Goal: Task Accomplishment & Management: Manage account settings

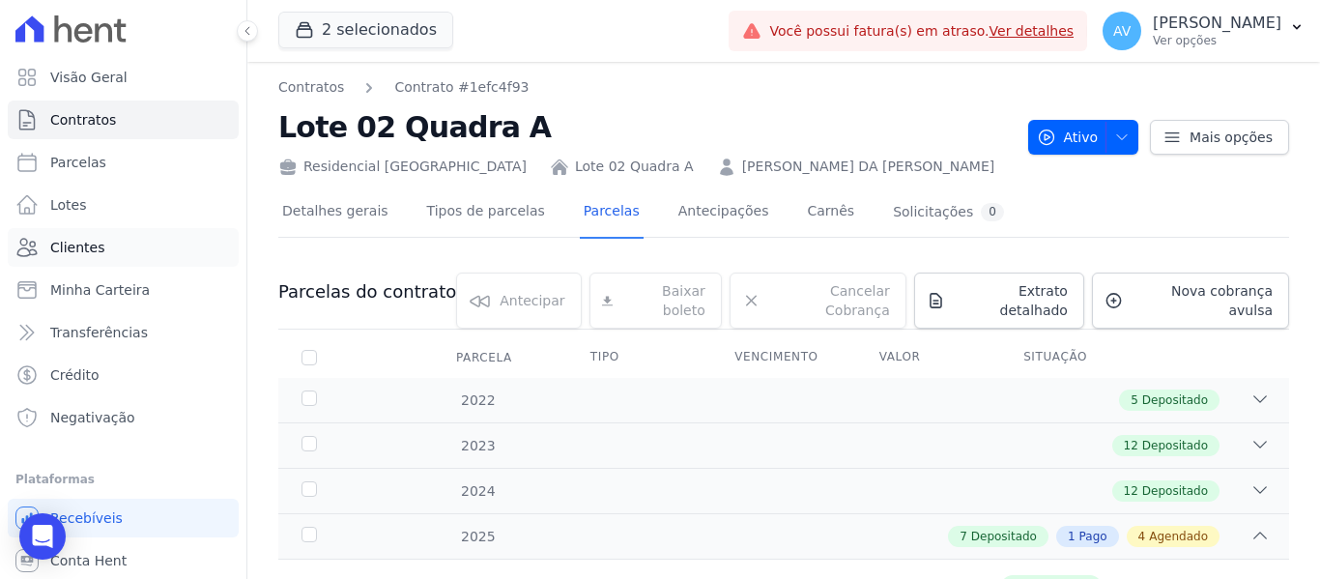
click at [115, 252] on link "Clientes" at bounding box center [123, 247] width 231 height 39
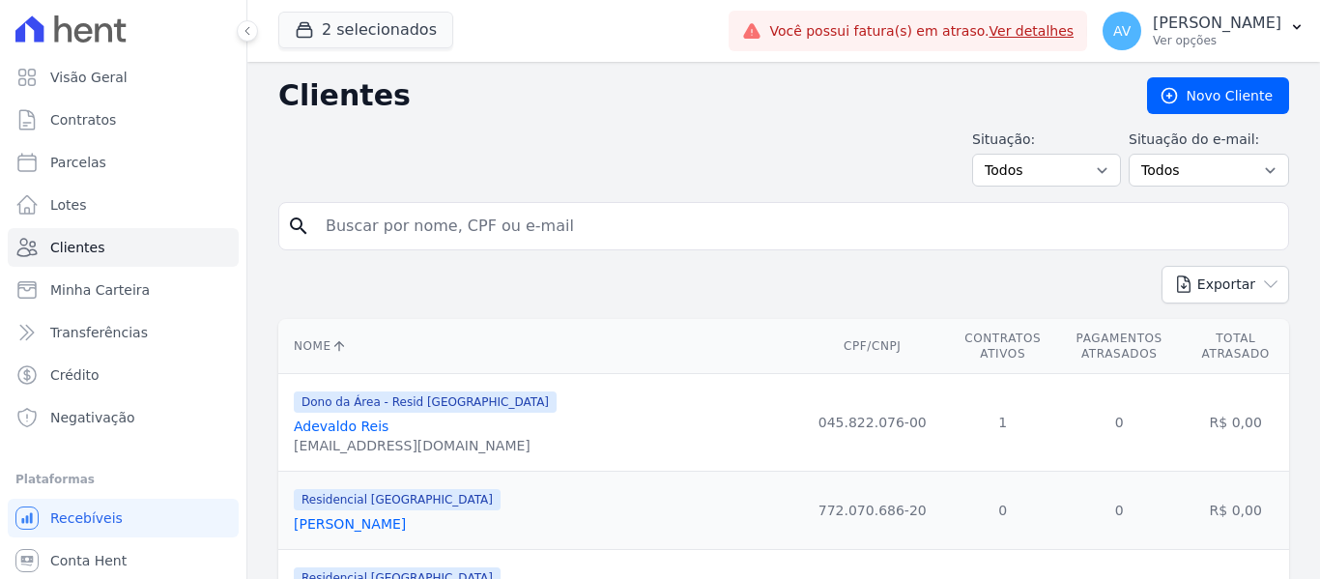
drag, startPoint x: 402, startPoint y: 222, endPoint x: 223, endPoint y: 213, distance: 179.1
click at [339, 230] on input "search" at bounding box center [797, 226] width 967 height 39
type input "[PERSON_NAME]"
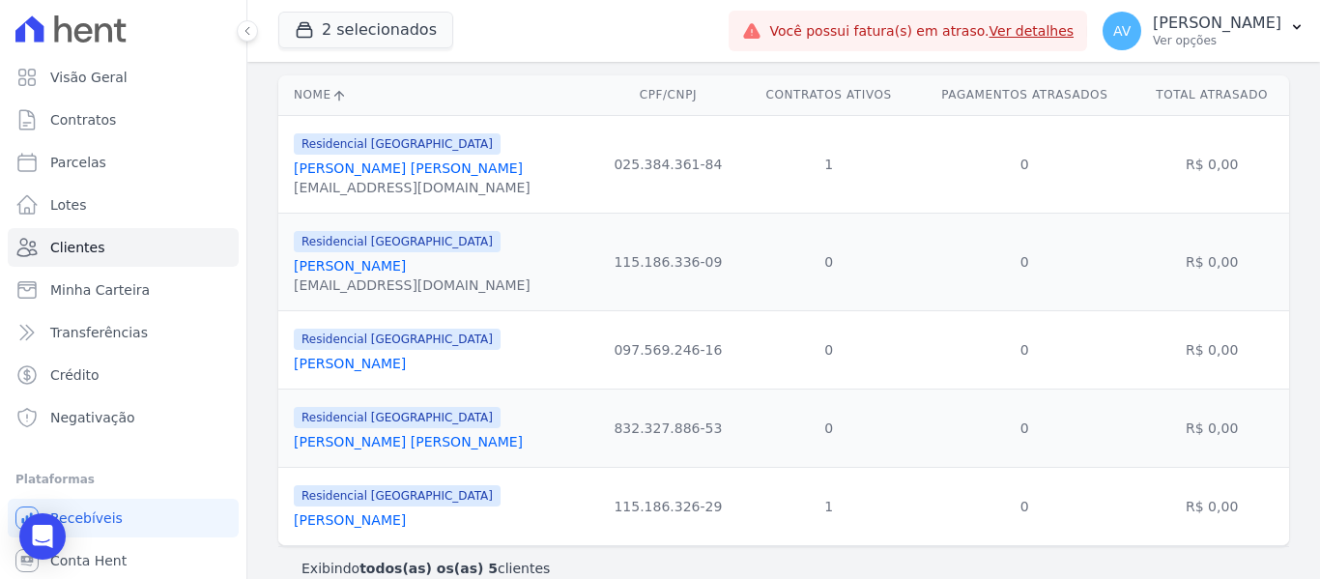
scroll to position [271, 0]
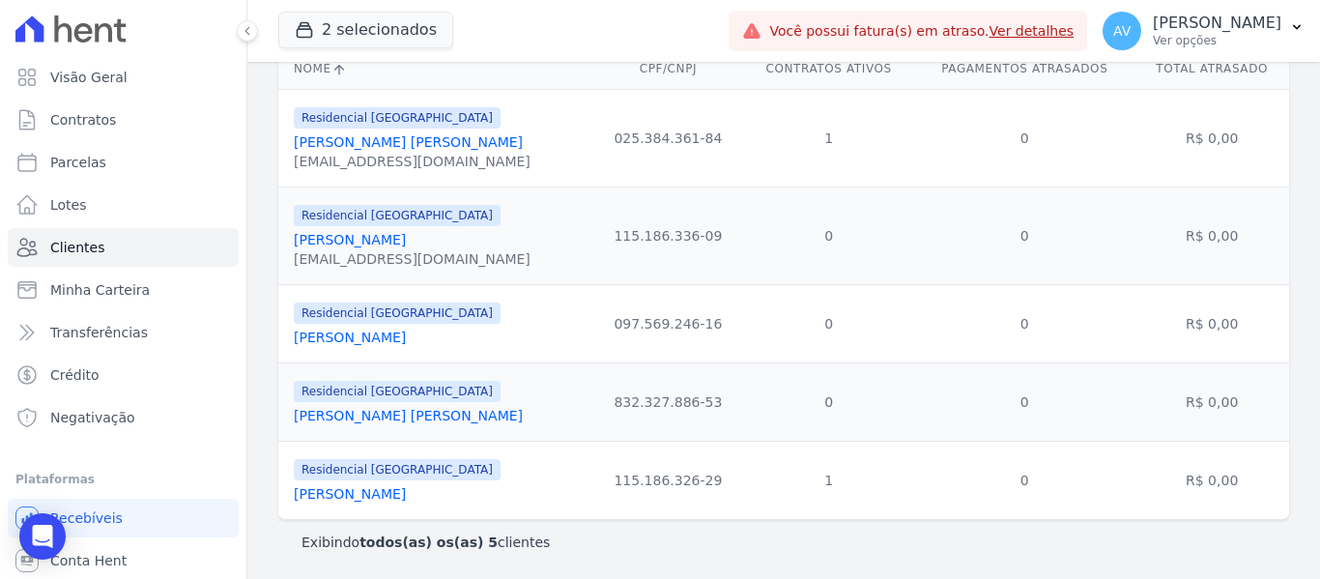
click at [361, 492] on link "[PERSON_NAME]" at bounding box center [350, 493] width 112 height 15
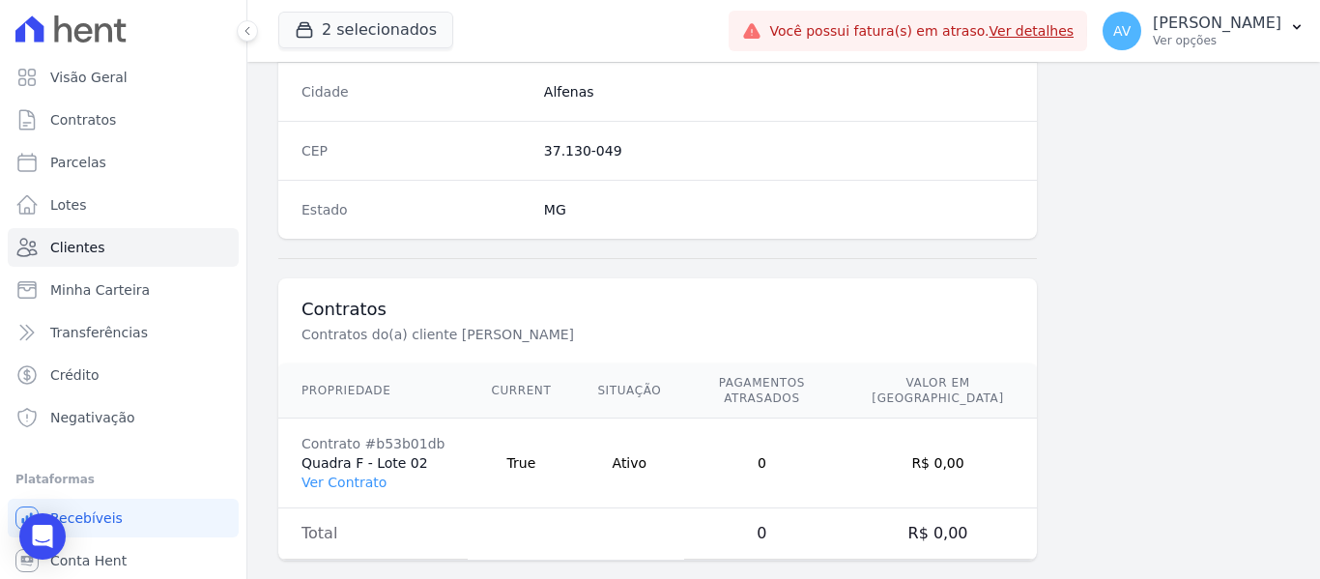
scroll to position [1229, 0]
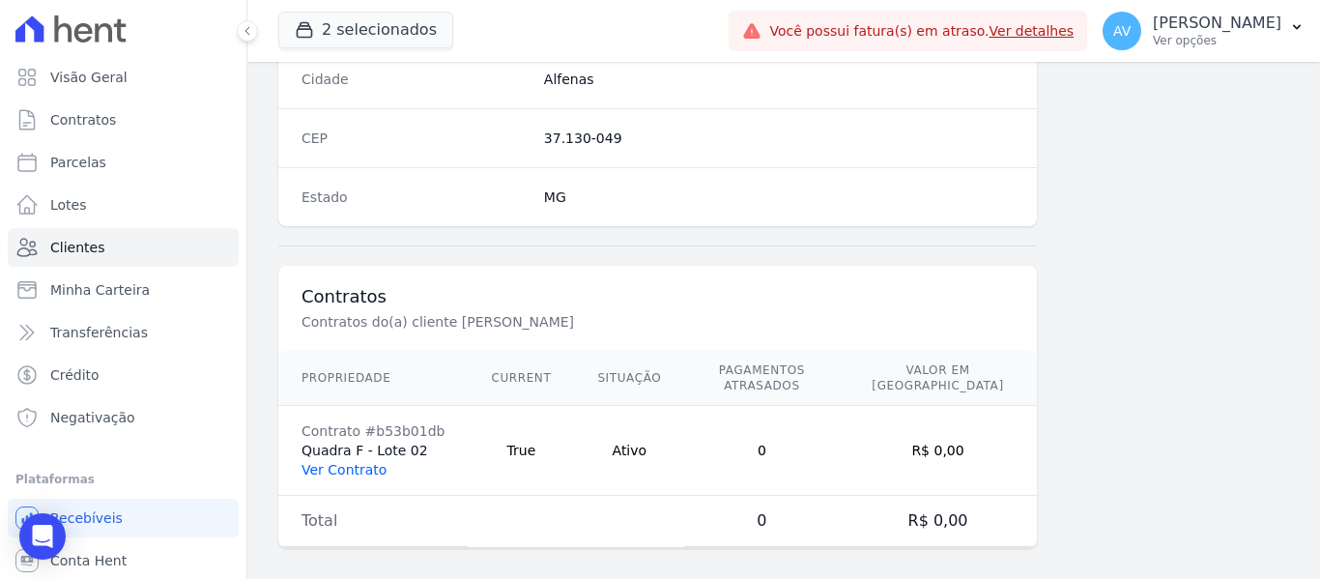
click at [359, 462] on link "Ver Contrato" at bounding box center [344, 469] width 85 height 15
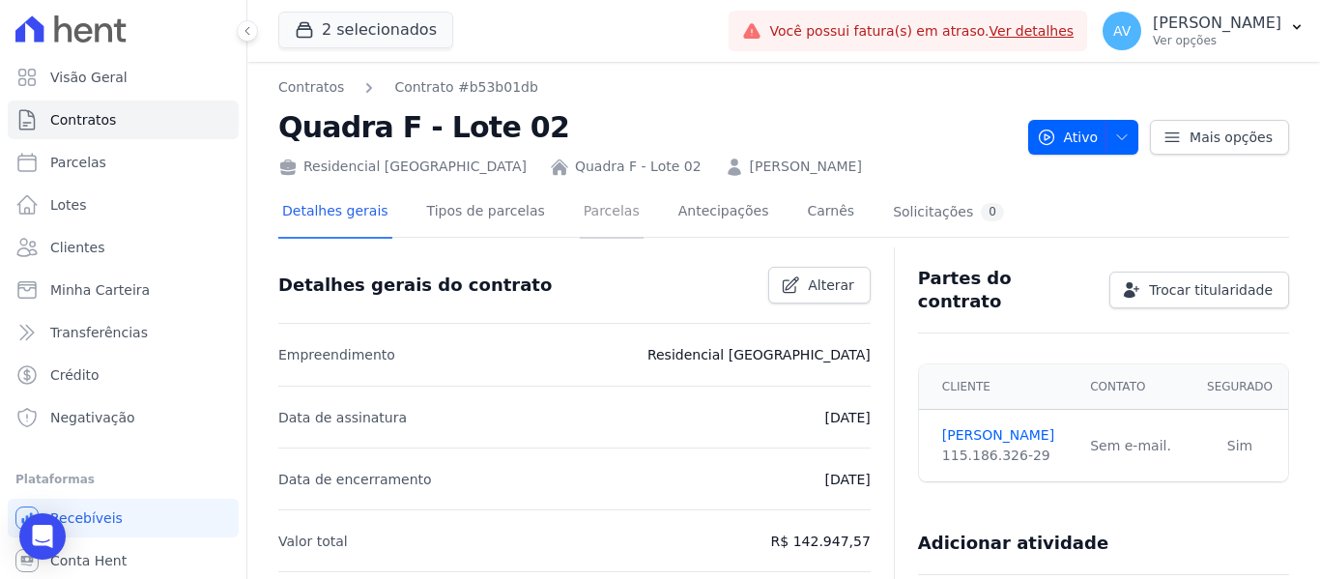
click at [595, 214] on link "Parcelas" at bounding box center [612, 213] width 64 height 51
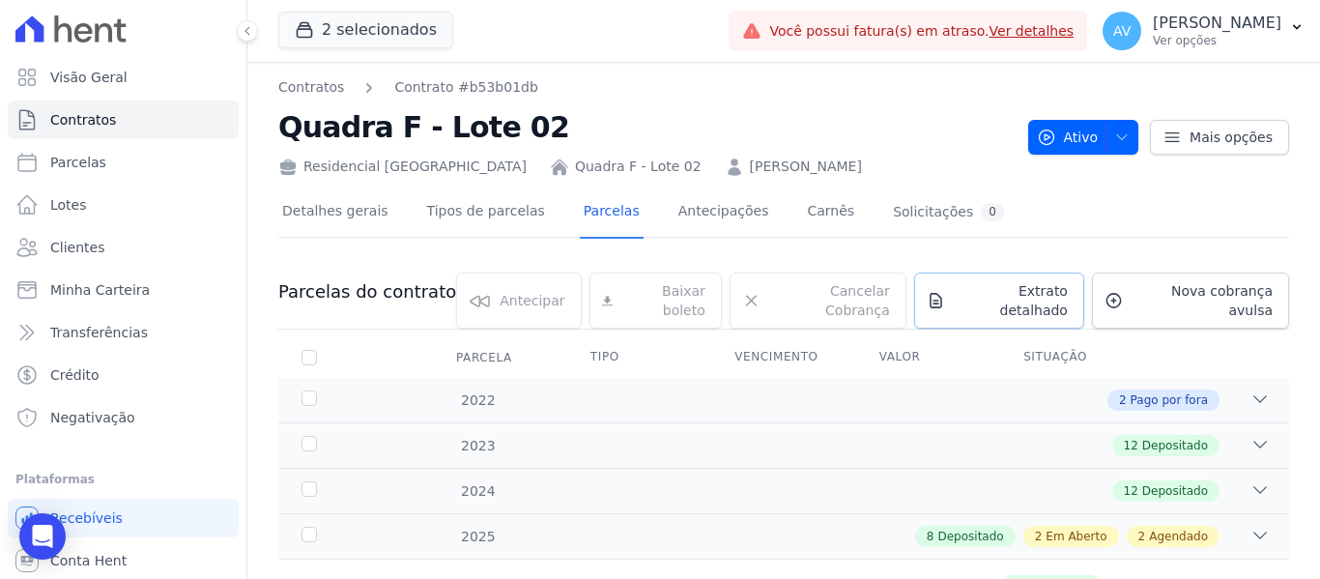
click at [968, 298] on span "Extrato detalhado" at bounding box center [1010, 300] width 115 height 39
click at [1046, 303] on link "Extrato detalhado" at bounding box center [999, 301] width 170 height 56
click at [981, 297] on span "Extrato detalhado" at bounding box center [1010, 300] width 115 height 39
click at [592, 216] on link "Parcelas" at bounding box center [612, 213] width 64 height 51
click at [970, 292] on span "Extrato detalhado" at bounding box center [1010, 300] width 115 height 39
